Goal: Download file/media

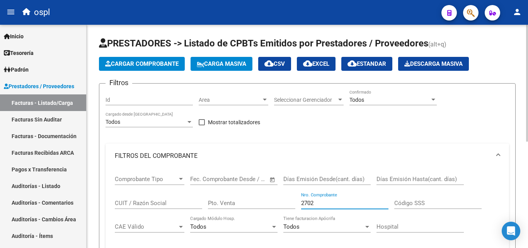
scroll to position [203, 0]
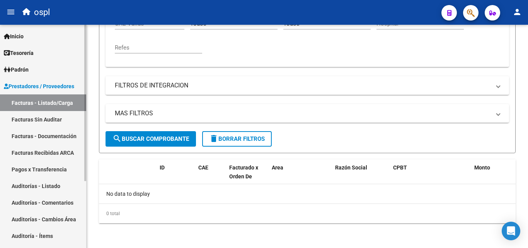
click at [56, 188] on link "Auditorías - Listado" at bounding box center [43, 185] width 86 height 17
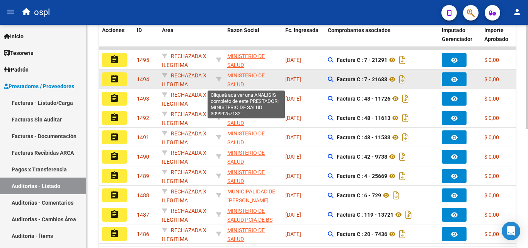
scroll to position [52, 0]
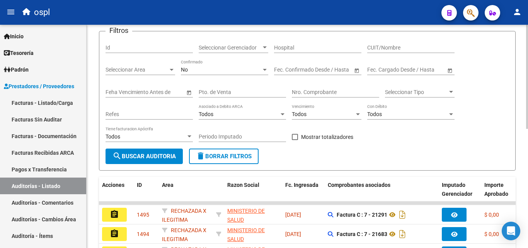
click at [159, 71] on span "Seleccionar Area" at bounding box center [137, 70] width 63 height 7
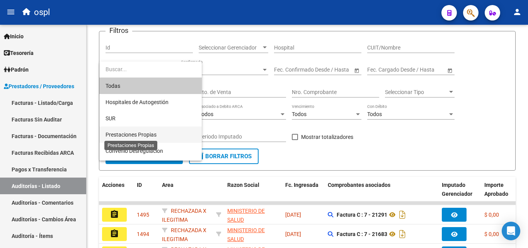
scroll to position [77, 0]
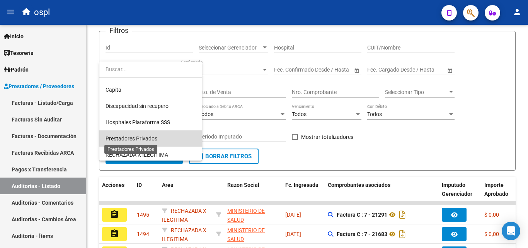
click at [150, 141] on span "Prestadores Privados" at bounding box center [132, 138] width 52 height 6
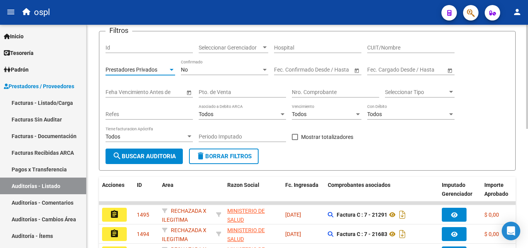
click at [132, 160] on button "search Buscar Auditoria" at bounding box center [144, 155] width 77 height 15
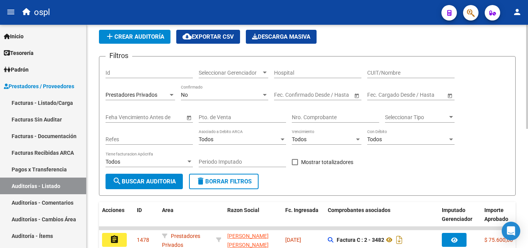
scroll to position [0, 0]
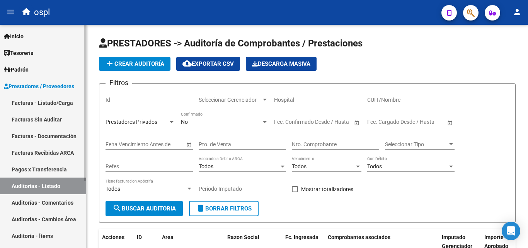
click at [46, 109] on link "Facturas - Listado/Carga" at bounding box center [43, 102] width 86 height 17
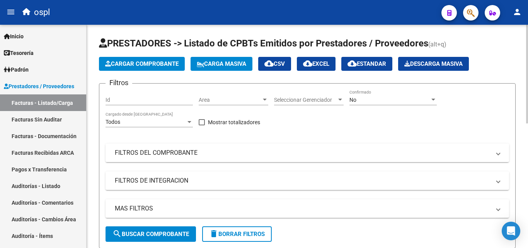
click at [230, 148] on mat-expansion-panel-header "FILTROS DEL COMPROBANTE" at bounding box center [308, 152] width 404 height 19
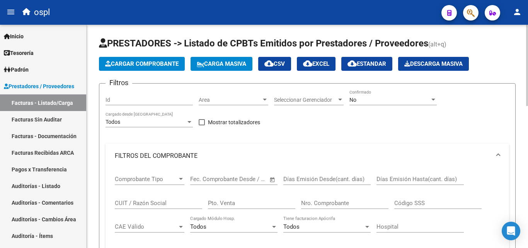
click at [331, 201] on input "Nro. Comprobante" at bounding box center [344, 203] width 87 height 7
type input "3135"
click at [317, 116] on div "Filtros Id Area Area Seleccionar Gerenciador Seleccionar Gerenciador No Confirm…" at bounding box center [308, 212] width 404 height 244
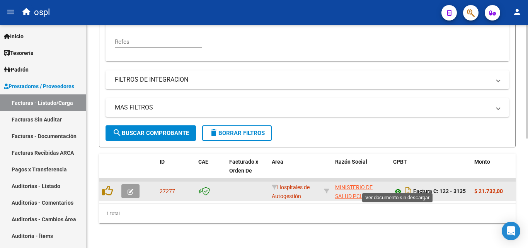
click at [397, 187] on icon at bounding box center [398, 191] width 10 height 9
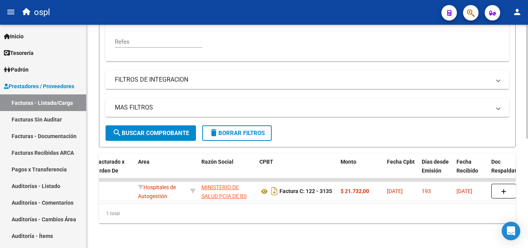
scroll to position [0, 136]
drag, startPoint x: 188, startPoint y: 200, endPoint x: 215, endPoint y: 195, distance: 27.8
click at [215, 196] on datatable-selection "27277 Hospitales de Autogestión MINISTERIO DE SALUD PCIA DE BS AS O. P. 3062698…" at bounding box center [171, 199] width 417 height 6
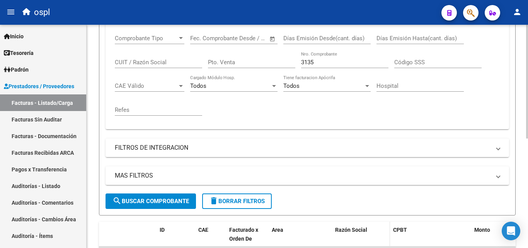
scroll to position [138, 0]
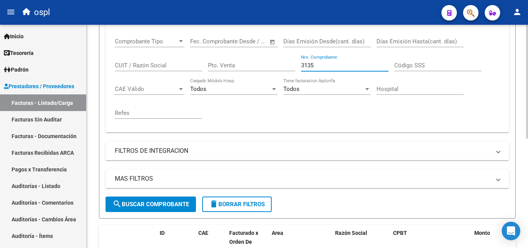
drag, startPoint x: 319, startPoint y: 65, endPoint x: 284, endPoint y: 67, distance: 34.9
click at [284, 67] on div "Comprobante Tipo Comprobante Tipo Fecha inicio – Fecha fin Fec. Comprobante Des…" at bounding box center [307, 79] width 385 height 96
type input "2704"
click at [279, 104] on div "Comprobante Tipo Comprobante Tipo Fecha inicio – Fecha fin Fec. Comprobante Des…" at bounding box center [307, 79] width 385 height 96
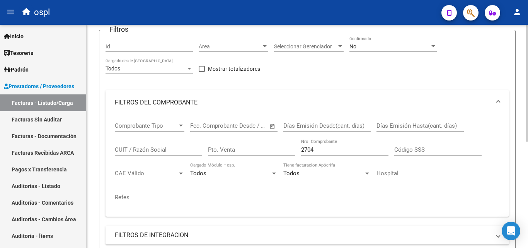
scroll to position [0, 0]
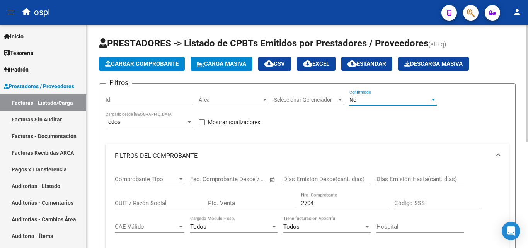
click at [370, 103] on div "No" at bounding box center [390, 100] width 80 height 7
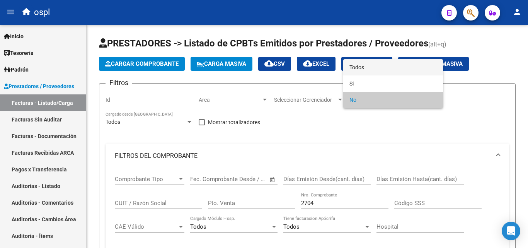
click at [357, 68] on span "Todos" at bounding box center [393, 67] width 87 height 16
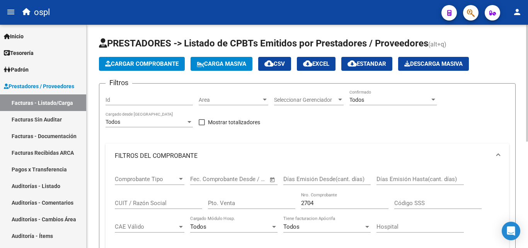
click at [331, 122] on div "Filtros Id Area Area Seleccionar Gerenciador Seleccionar Gerenciador Todos Conf…" at bounding box center [308, 212] width 404 height 244
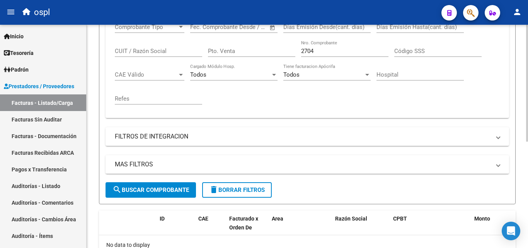
scroll to position [155, 0]
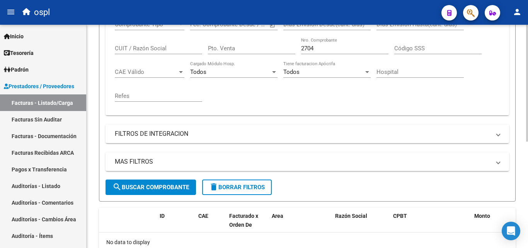
click at [163, 184] on span "search Buscar Comprobante" at bounding box center [151, 187] width 77 height 7
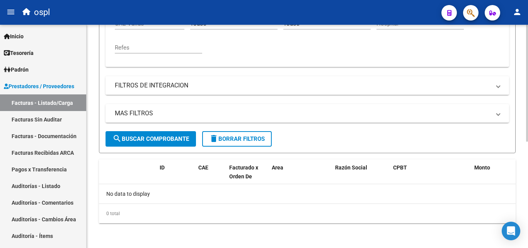
scroll to position [126, 0]
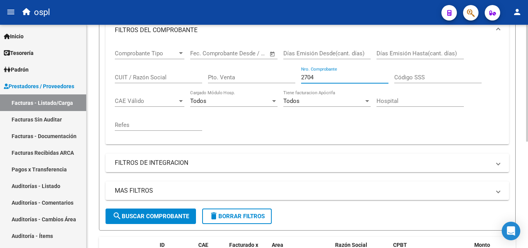
click at [320, 77] on input "2704" at bounding box center [344, 77] width 87 height 7
drag, startPoint x: 320, startPoint y: 77, endPoint x: 299, endPoint y: 77, distance: 21.7
click at [299, 77] on div "Comprobante Tipo Comprobante Tipo Fecha inicio – Fecha fin Fec. Comprobante Des…" at bounding box center [307, 91] width 385 height 96
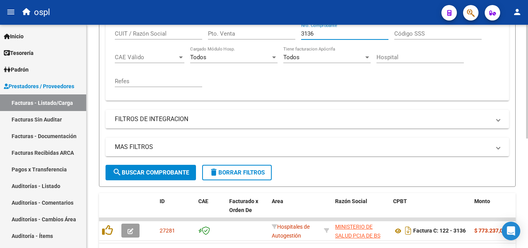
scroll to position [215, 0]
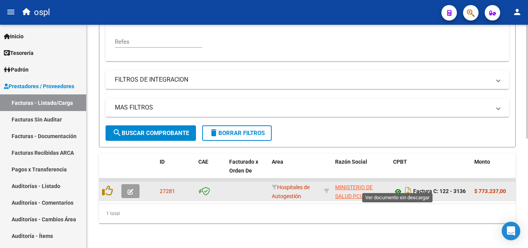
click at [396, 187] on icon at bounding box center [398, 191] width 10 height 9
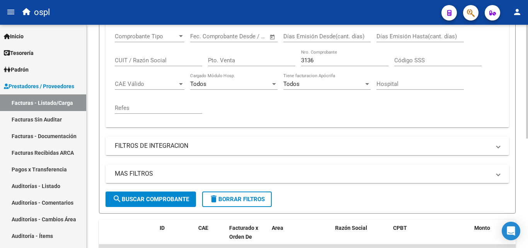
scroll to position [138, 0]
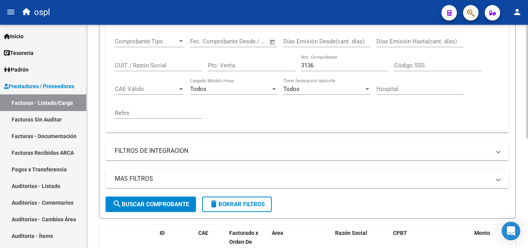
click at [332, 67] on input "3136" at bounding box center [344, 65] width 87 height 7
type input "3"
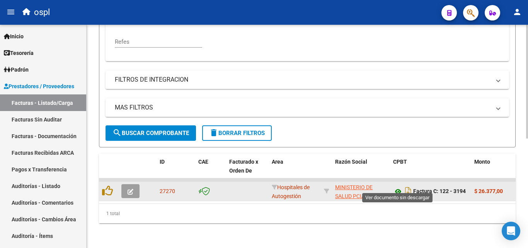
click at [397, 187] on icon at bounding box center [398, 191] width 10 height 9
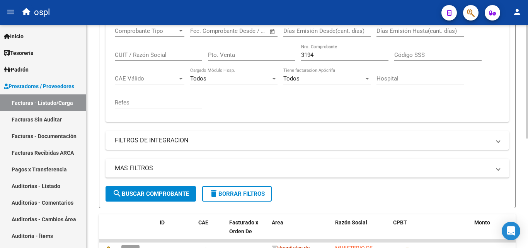
scroll to position [138, 0]
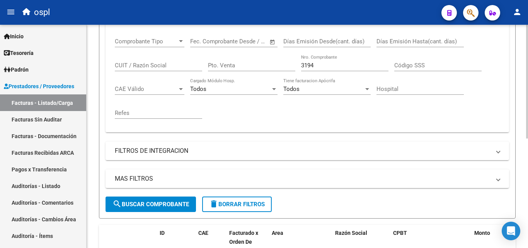
click at [333, 67] on input "3194" at bounding box center [344, 65] width 87 height 7
type input "3195"
click at [332, 106] on div "Comprobante Tipo Comprobante Tipo Fecha inicio – Fecha fin Fec. Comprobante Des…" at bounding box center [307, 79] width 385 height 96
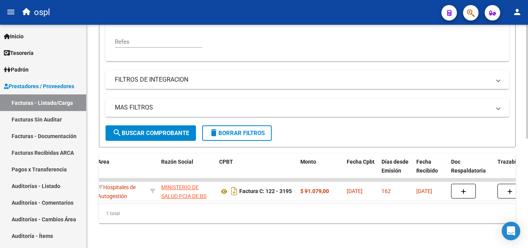
scroll to position [0, 0]
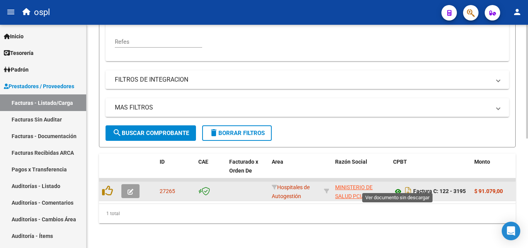
click at [398, 187] on icon at bounding box center [398, 191] width 10 height 9
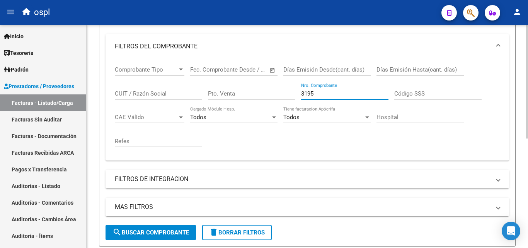
scroll to position [69, 0]
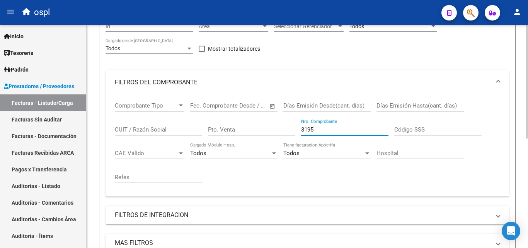
drag, startPoint x: 317, startPoint y: 29, endPoint x: 286, endPoint y: 27, distance: 31.0
click at [286, 27] on div "Filtros Id Area Area Seleccionar Gerenciador Seleccionar Gerenciador Todos Conf…" at bounding box center [308, 138] width 404 height 244
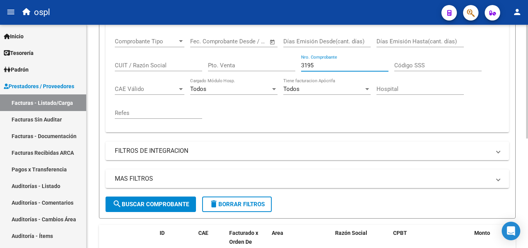
scroll to position [147, 0]
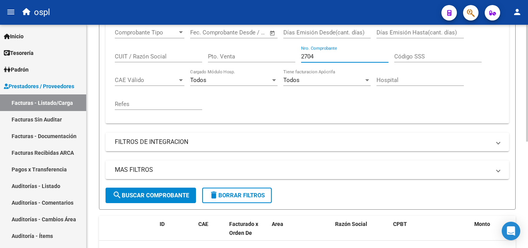
click at [290, 110] on div "Comprobante Tipo Comprobante Tipo Fecha inicio – Fecha fin Fec. Comprobante Des…" at bounding box center [307, 70] width 385 height 96
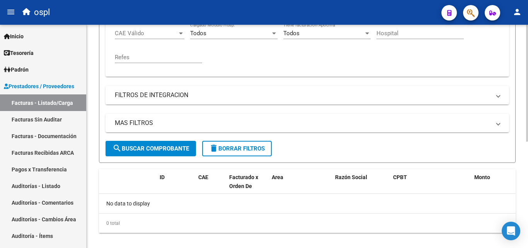
scroll to position [155, 0]
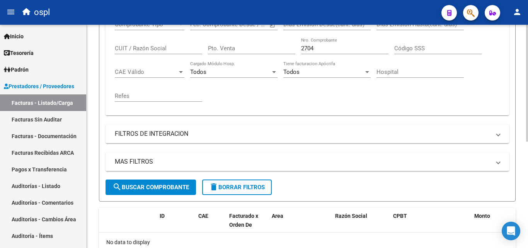
click at [321, 49] on input "2704" at bounding box center [344, 48] width 87 height 7
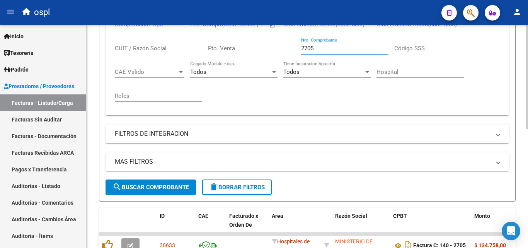
type input "2705"
click at [328, 89] on div "Comprobante Tipo Comprobante Tipo Fecha inicio – Fecha fin Fec. Comprobante Des…" at bounding box center [307, 62] width 385 height 96
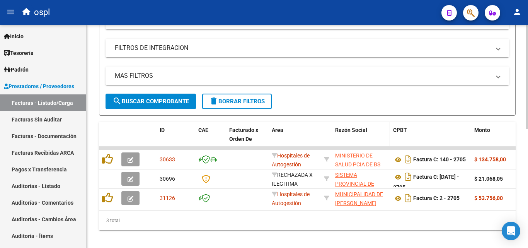
scroll to position [254, 0]
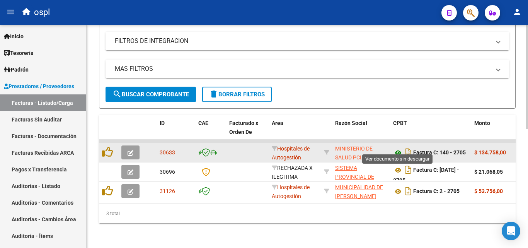
click at [399, 149] on icon at bounding box center [398, 152] width 10 height 9
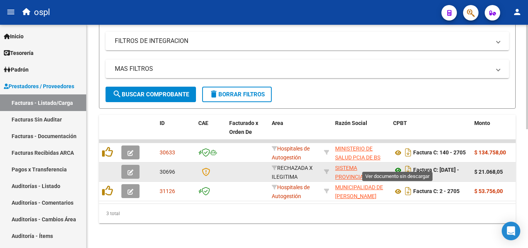
click at [394, 165] on icon at bounding box center [398, 169] width 10 height 9
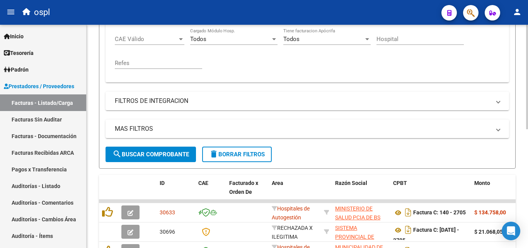
scroll to position [232, 0]
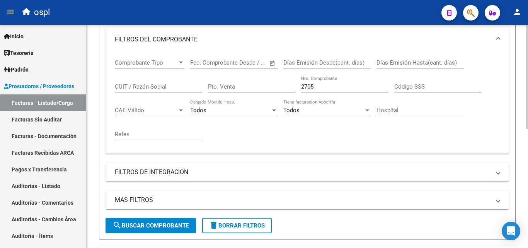
scroll to position [116, 0]
